Goal: Find specific page/section: Find specific page/section

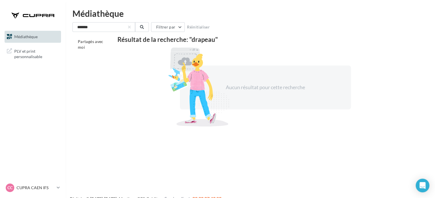
click at [25, 38] on span "Médiathèque" at bounding box center [25, 36] width 23 height 5
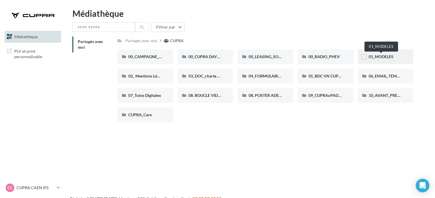
click at [380, 55] on span "01_MODELES" at bounding box center [381, 56] width 25 height 5
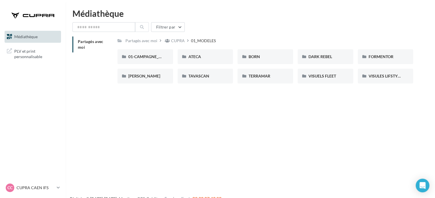
click at [187, 40] on icon at bounding box center [188, 40] width 2 height 4
click at [184, 40] on div "CUPRA" at bounding box center [175, 40] width 22 height 8
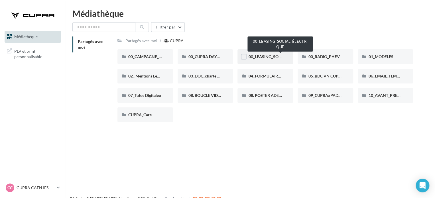
click at [271, 55] on span "00_LEASING_SOCIAL_ÉLECTRIQUE" at bounding box center [280, 56] width 64 height 5
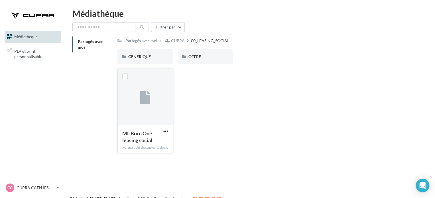
click at [149, 88] on div at bounding box center [145, 97] width 55 height 57
click at [147, 100] on icon at bounding box center [145, 97] width 10 height 13
click at [199, 55] on span "OFFRE" at bounding box center [194, 56] width 13 height 5
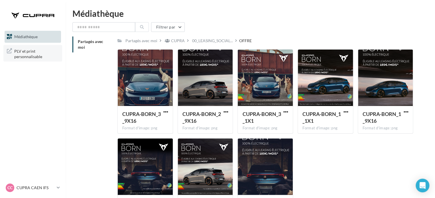
click at [38, 52] on span "PLV et print personnalisable" at bounding box center [36, 53] width 44 height 12
